Goal: Task Accomplishment & Management: Use online tool/utility

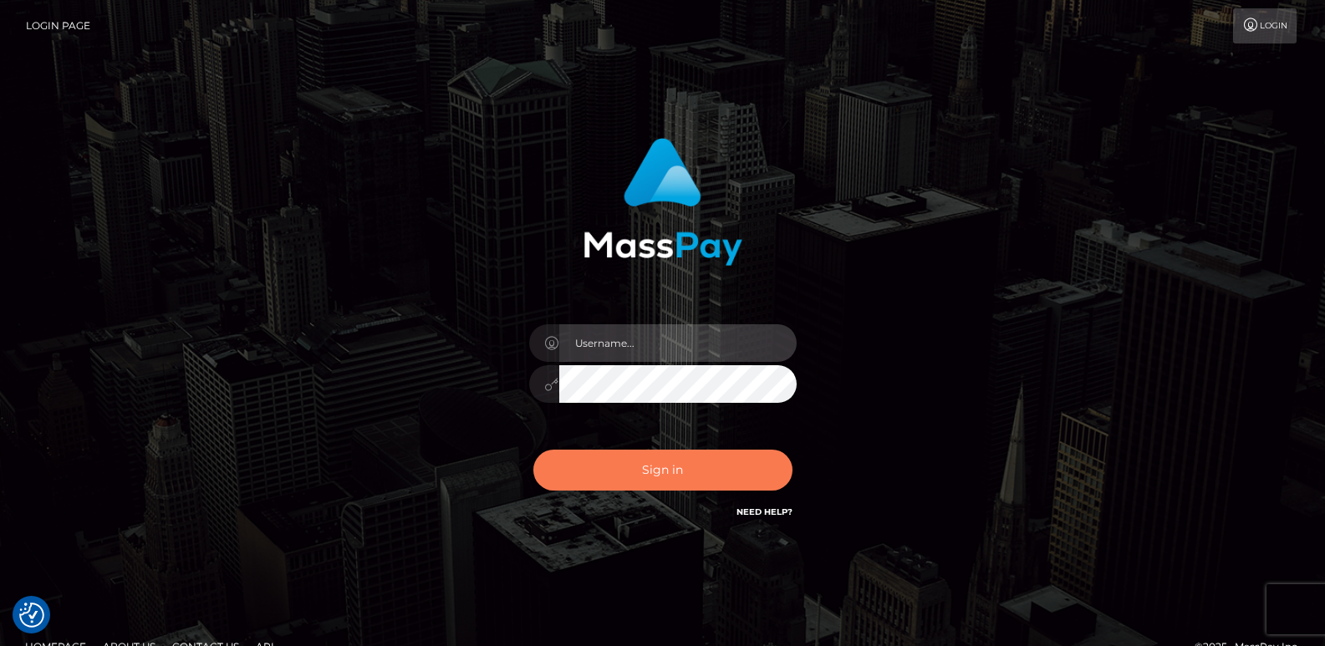
type input "ts2.es"
click at [643, 475] on button "Sign in" at bounding box center [662, 470] width 259 height 41
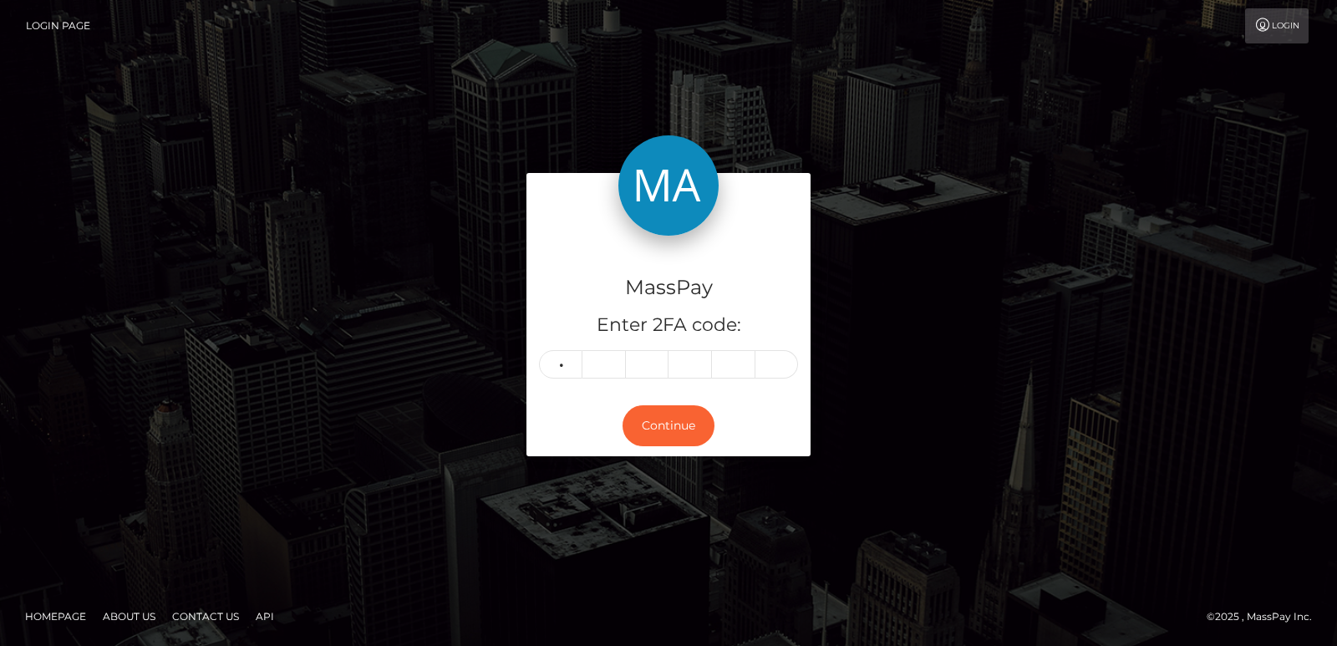
type input "4"
type input "3"
type input "9"
type input "1"
type input "3"
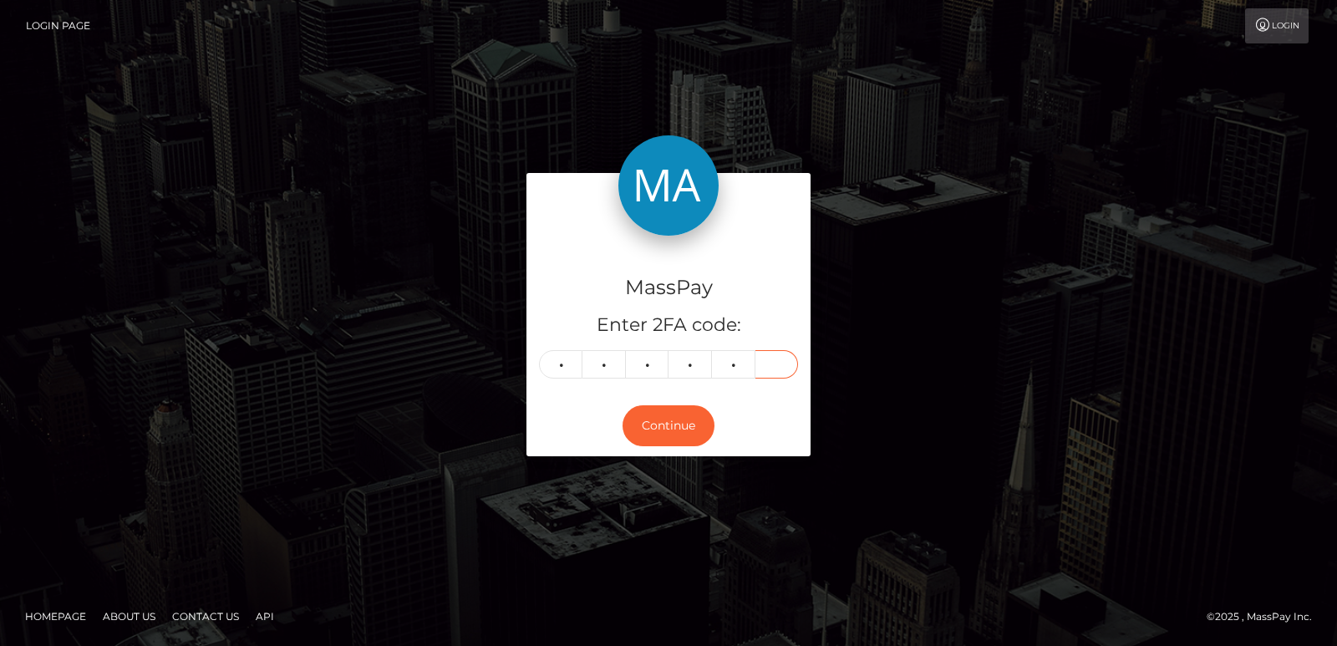
type input "8"
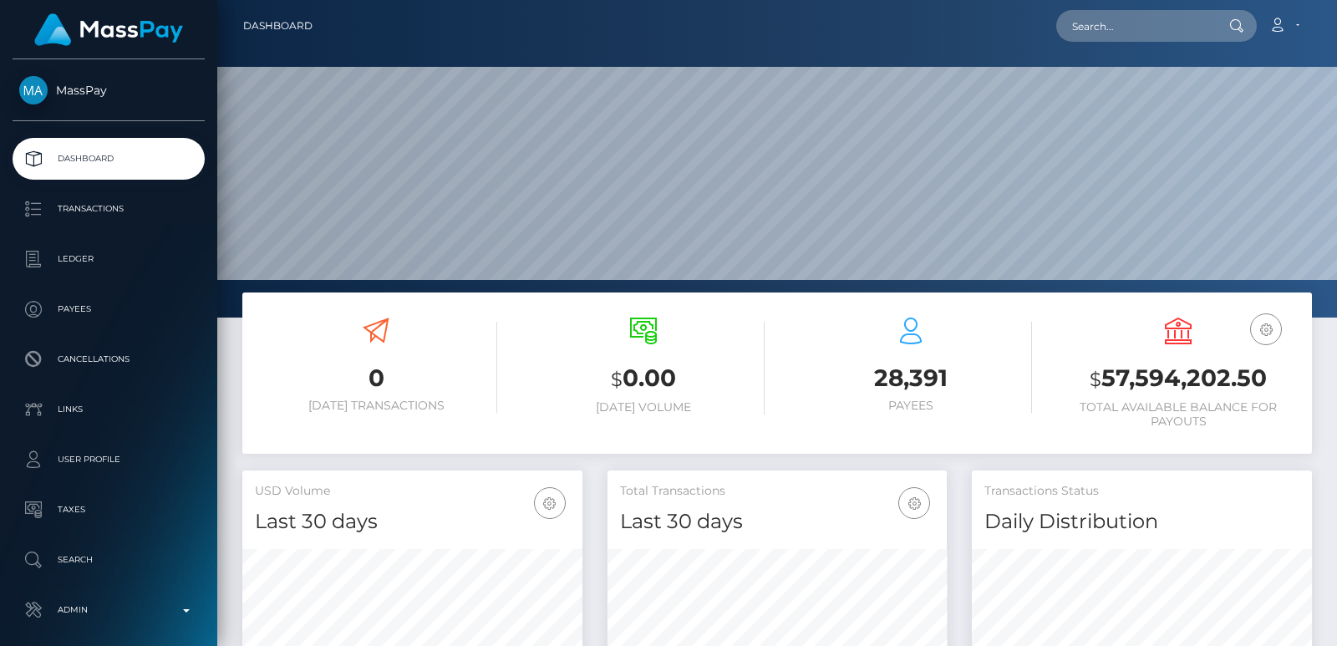
scroll to position [297, 339]
click at [1117, 19] on input "text" at bounding box center [1134, 26] width 157 height 32
paste input "[EMAIL_ADDRESS][DOMAIN_NAME]"
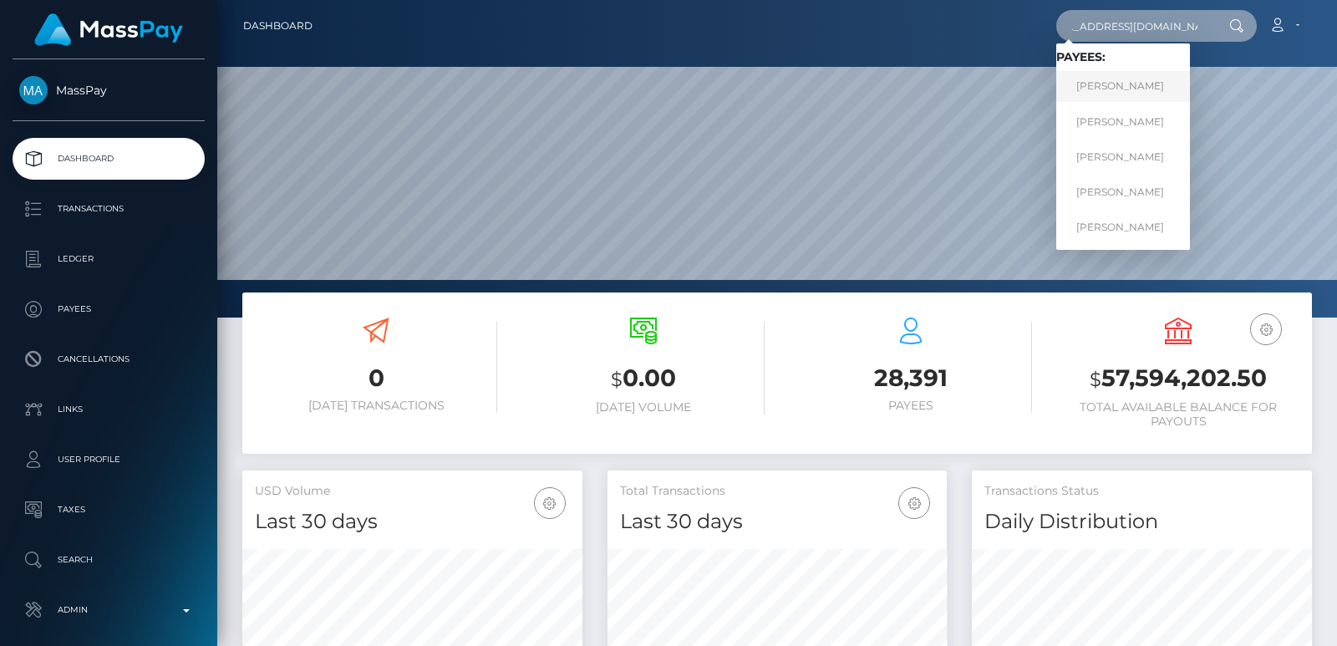
type input "[EMAIL_ADDRESS][DOMAIN_NAME]"
click at [1112, 88] on link "MEREDITH WESSMAN" at bounding box center [1123, 86] width 134 height 31
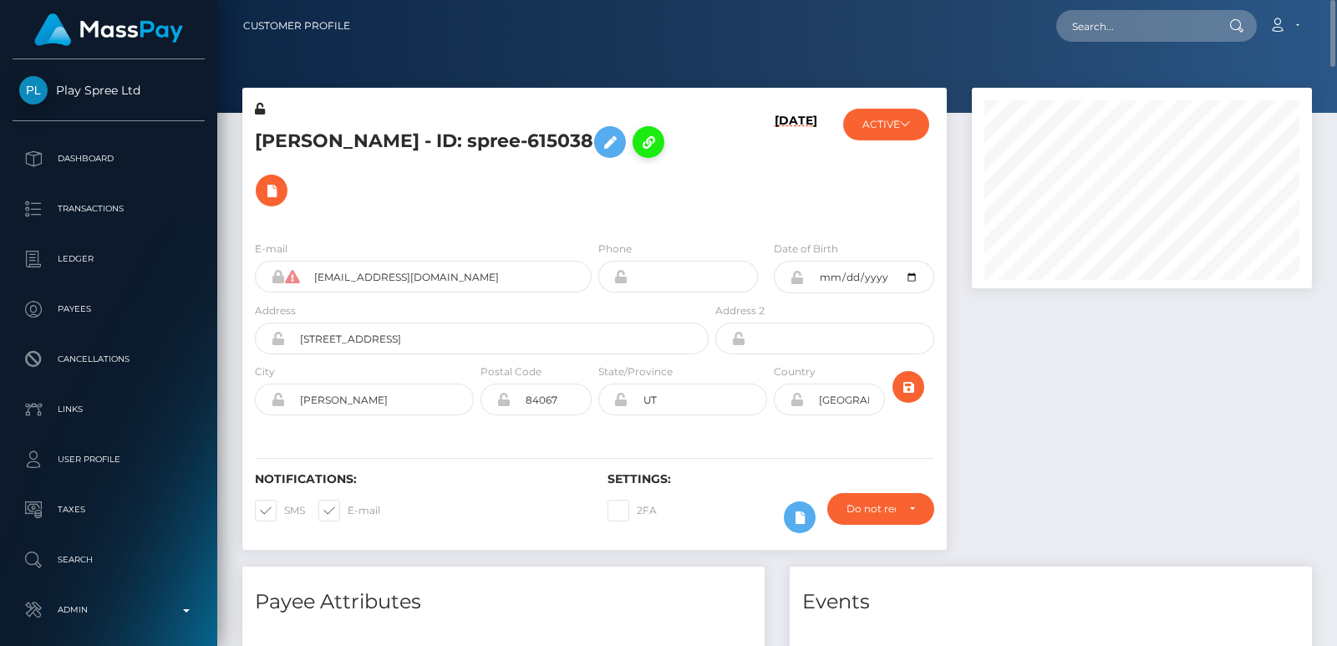
click at [638, 153] on icon at bounding box center [648, 142] width 20 height 21
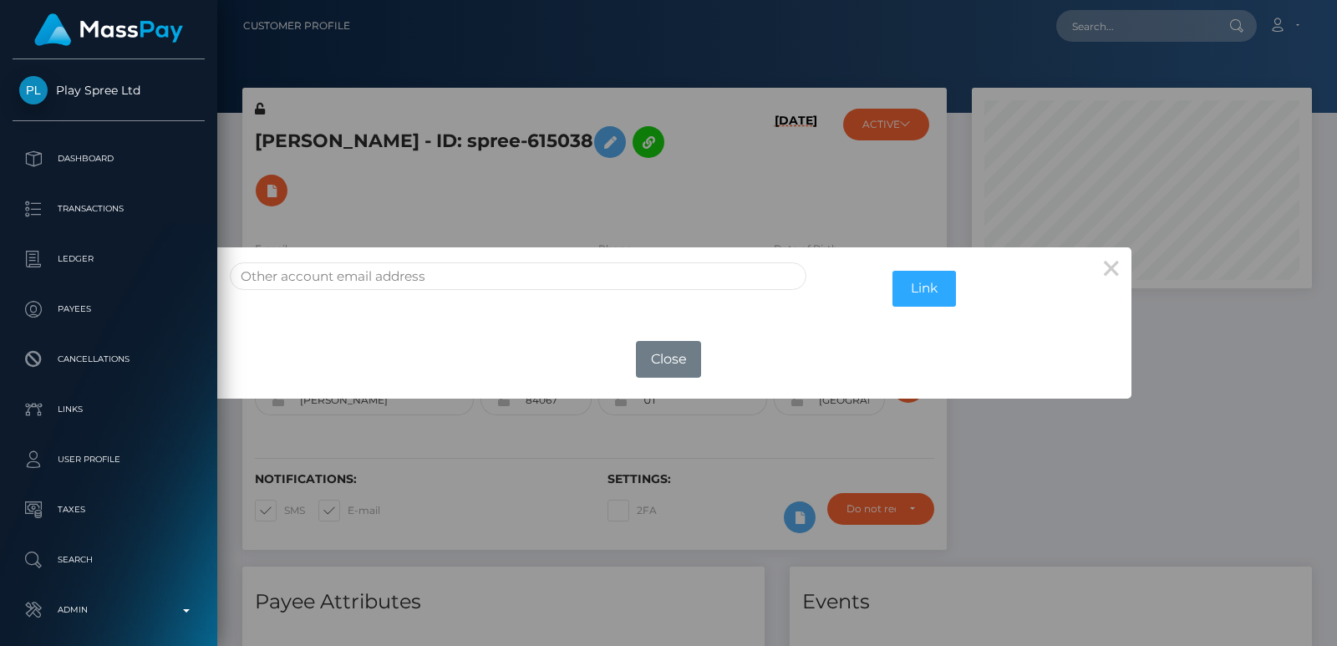
click at [410, 227] on div "× Link OK No Close" at bounding box center [668, 323] width 1337 height 646
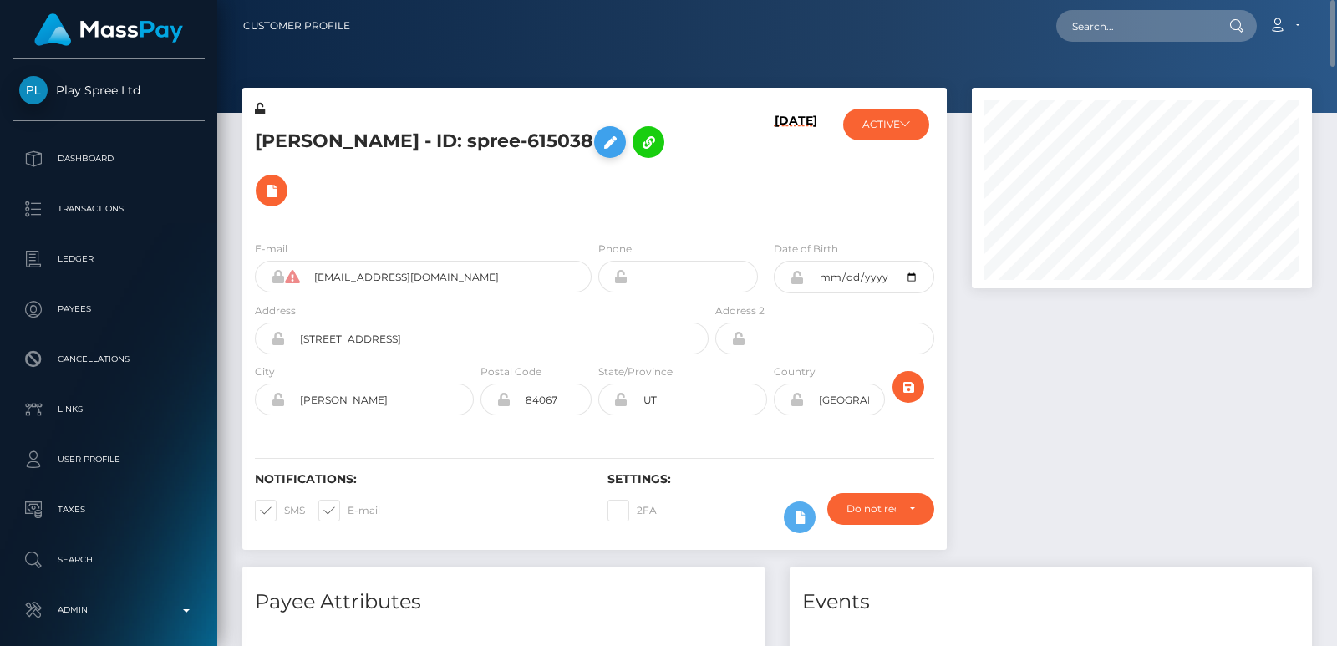
click at [626, 146] on button at bounding box center [610, 142] width 32 height 32
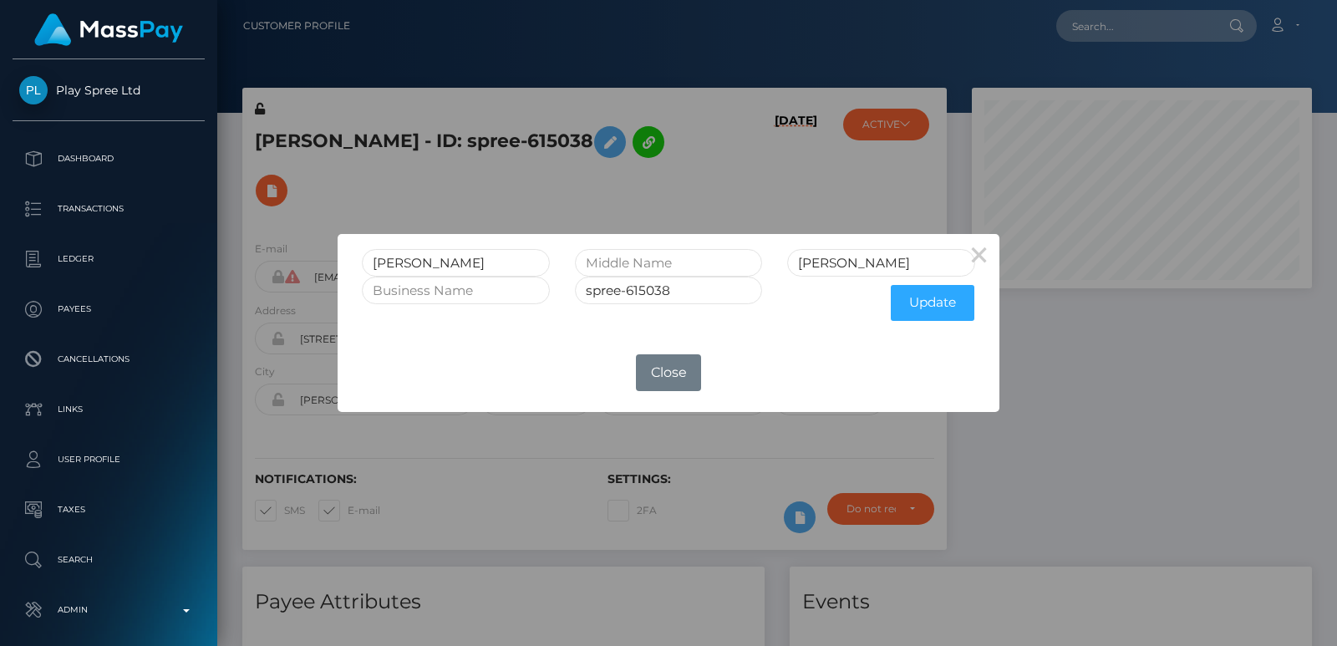
click at [591, 150] on div "× MEREDITH WESSMAN spree-615038 Update OK No Close" at bounding box center [668, 323] width 1337 height 646
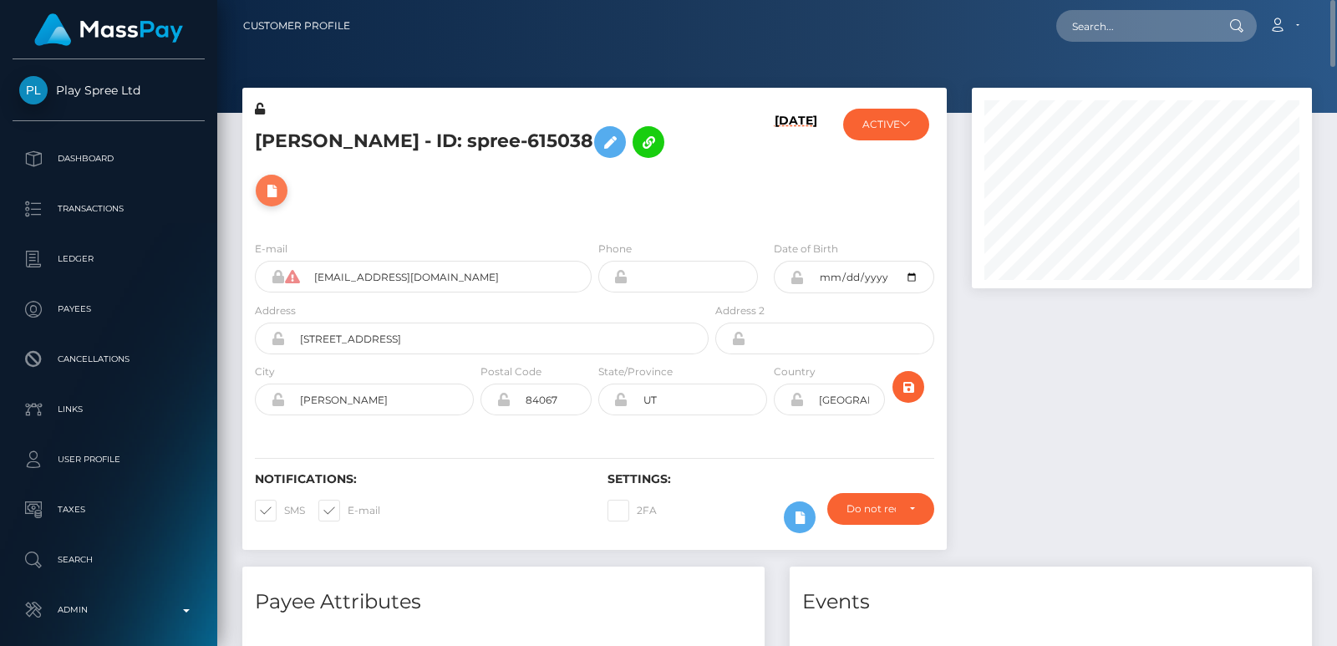
click at [282, 191] on icon at bounding box center [272, 191] width 20 height 21
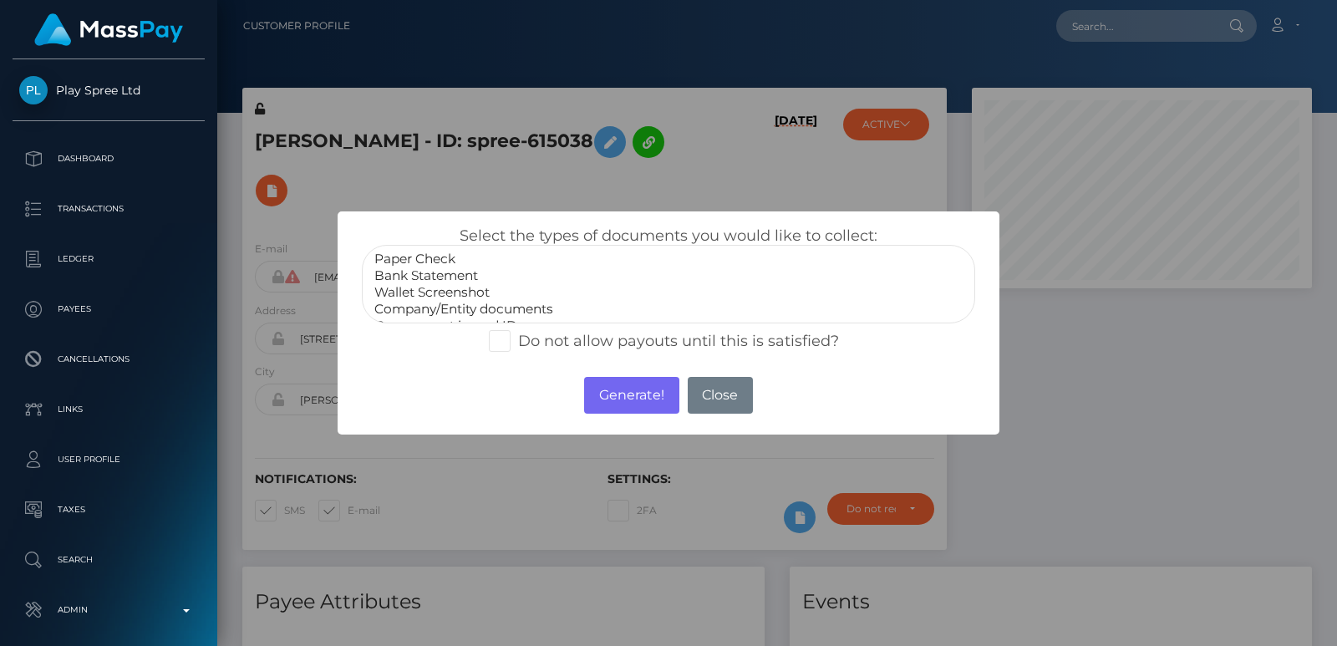
select select "Bank Statement"
click at [426, 272] on option "Bank Statement" at bounding box center [669, 275] width 592 height 17
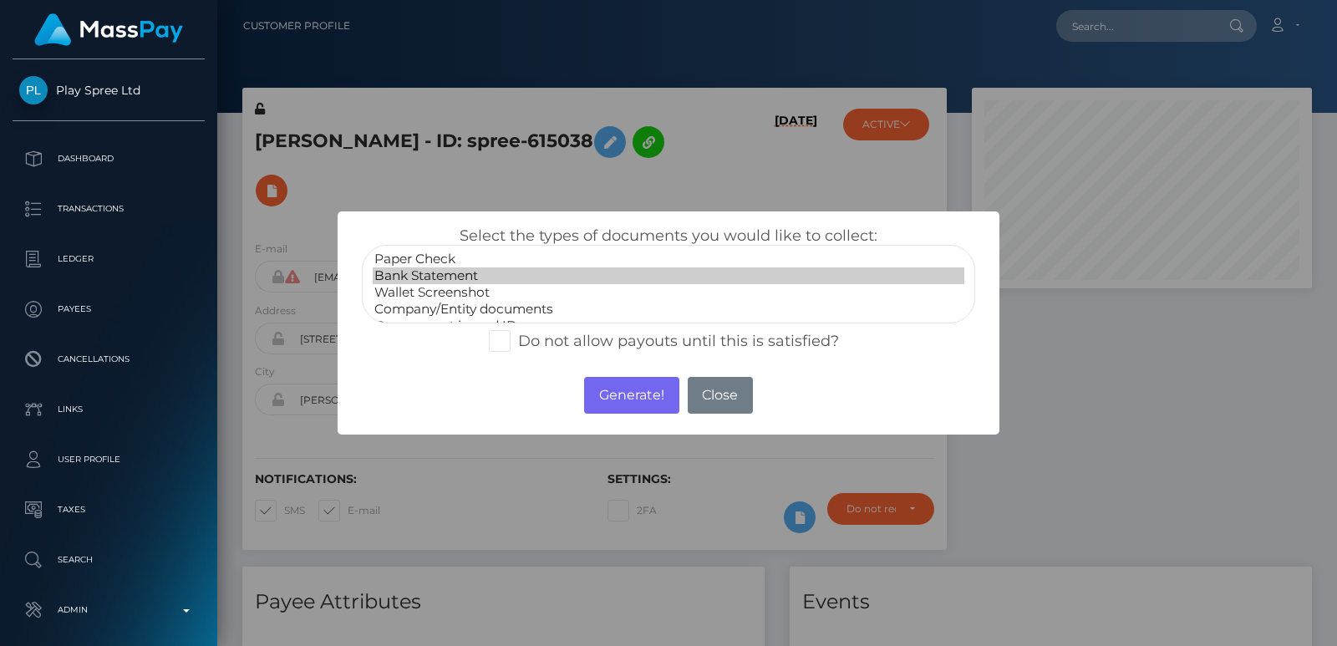
click at [426, 272] on option "Bank Statement" at bounding box center [669, 275] width 592 height 17
click at [620, 401] on button "Generate!" at bounding box center [631, 395] width 94 height 37
click at [521, 273] on option "Bank Statement" at bounding box center [669, 275] width 592 height 17
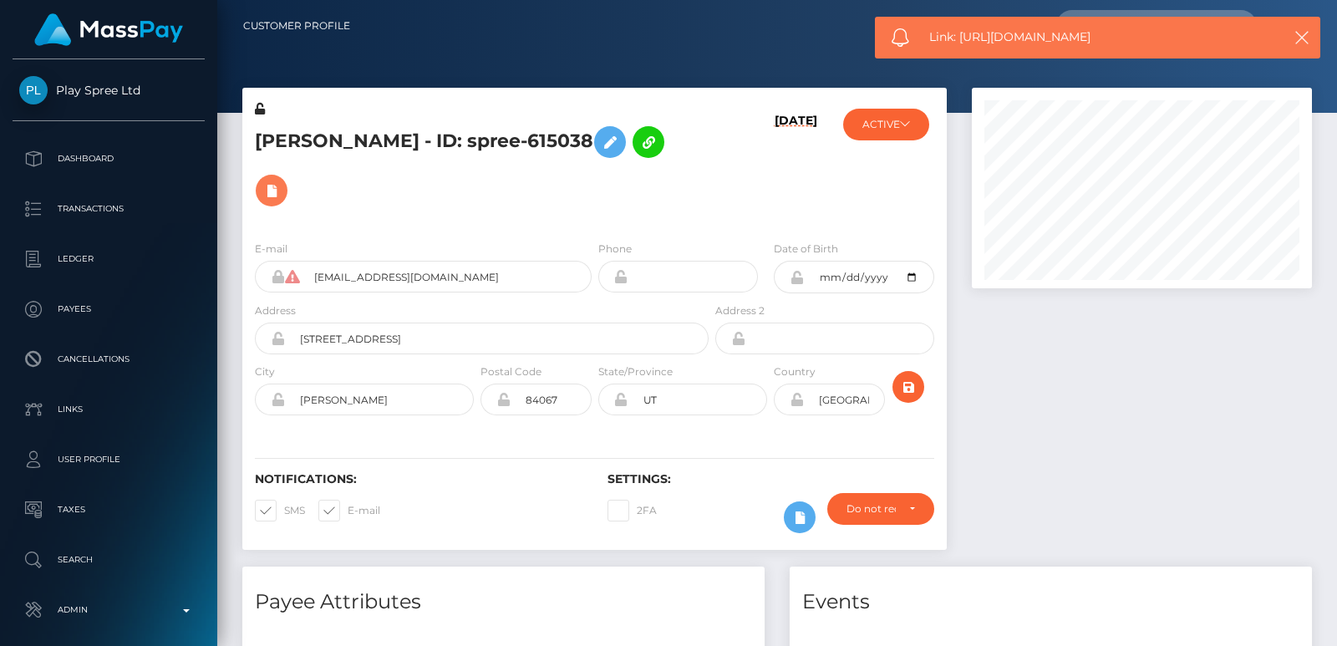
click at [521, 273] on input "meredithwessman@gmail.com" at bounding box center [445, 277] width 292 height 32
